Goal: Purchase product/service

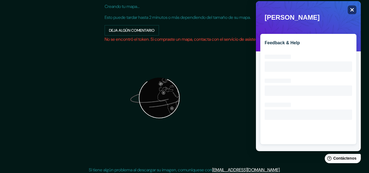
click at [353, 11] on icon "Cerca" at bounding box center [352, 10] width 4 height 4
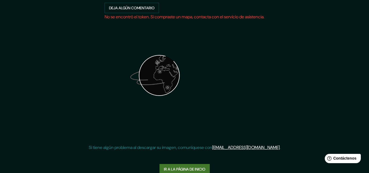
scroll to position [87, 0]
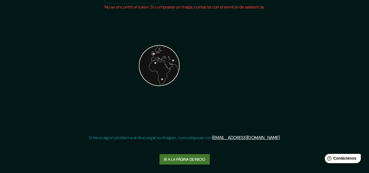
click at [185, 162] on font "Ir a la página de inicio" at bounding box center [185, 159] width 42 height 7
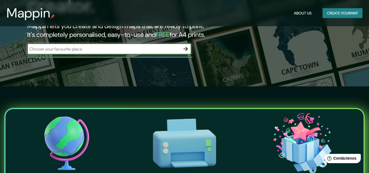
scroll to position [109, 0]
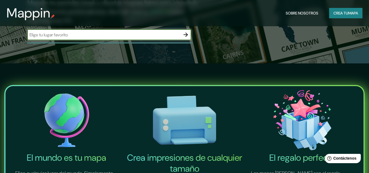
click at [83, 32] on input "text" at bounding box center [103, 35] width 153 height 6
type input "piura [GEOGRAPHIC_DATA]"
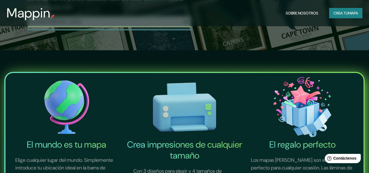
scroll to position [82, 0]
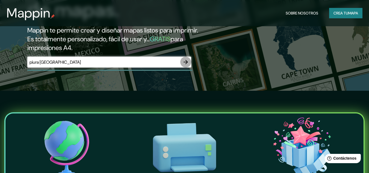
click at [185, 62] on icon "button" at bounding box center [185, 62] width 4 height 4
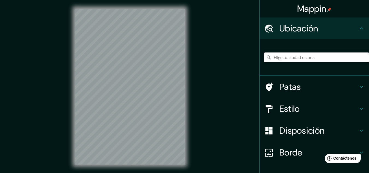
click at [279, 60] on input "Elige tu ciudad o zona" at bounding box center [316, 57] width 105 height 10
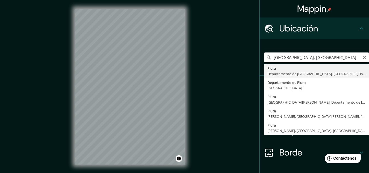
type input "Piura, [GEOGRAPHIC_DATA], [GEOGRAPHIC_DATA]"
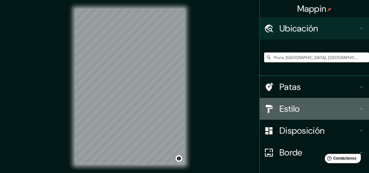
click at [290, 108] on font "Estilo" at bounding box center [289, 108] width 20 height 11
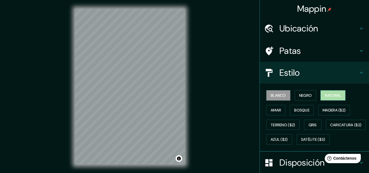
click at [336, 95] on font "Natural" at bounding box center [333, 95] width 16 height 5
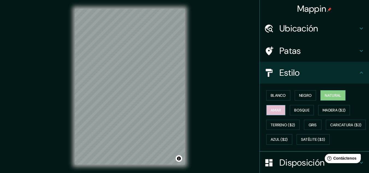
click at [272, 106] on font "Amar" at bounding box center [276, 109] width 10 height 7
